Goal: Participate in discussion: Engage in conversation with other users on a specific topic

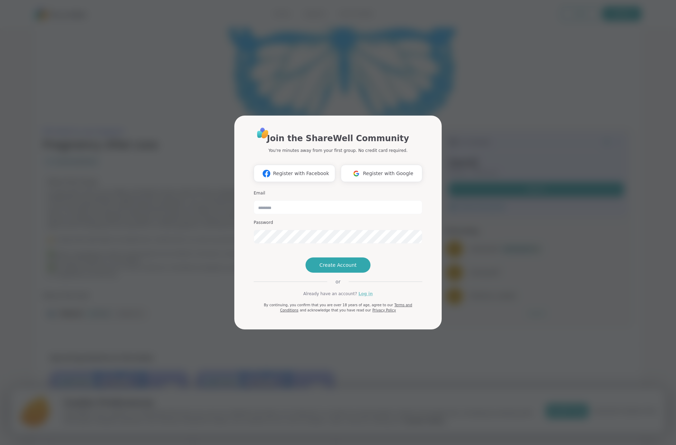
click at [365, 297] on link "Log in" at bounding box center [365, 293] width 14 height 6
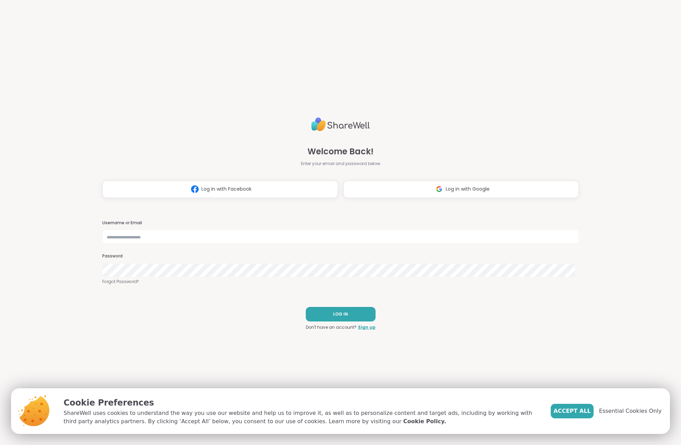
click at [423, 175] on div "Welcome Back! Enter your email and password below Log in with Facebook Log in w…" at bounding box center [340, 155] width 477 height 83
click at [423, 185] on button "Log in with Google" at bounding box center [462, 188] width 236 height 17
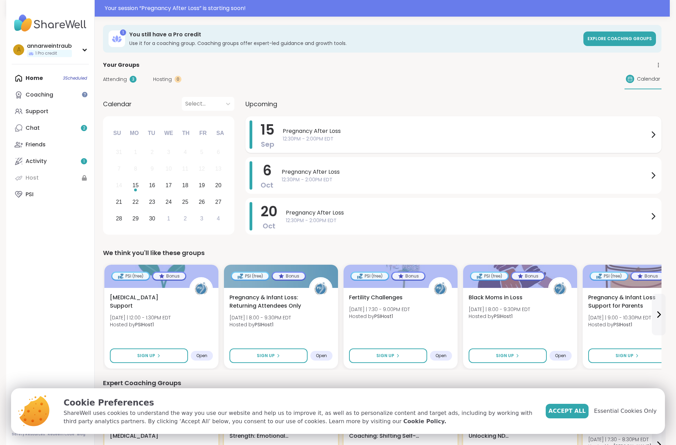
click at [359, 137] on span "12:30PM - 2:00PM EDT" at bounding box center [466, 138] width 366 height 7
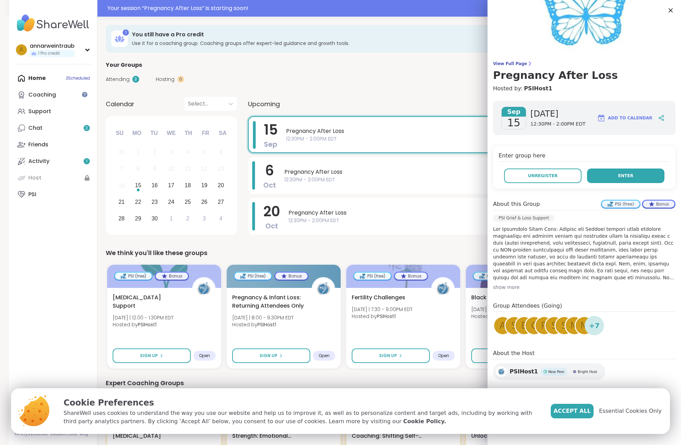
click at [628, 176] on button "Enter" at bounding box center [625, 175] width 77 height 15
